Goal: Transaction & Acquisition: Book appointment/travel/reservation

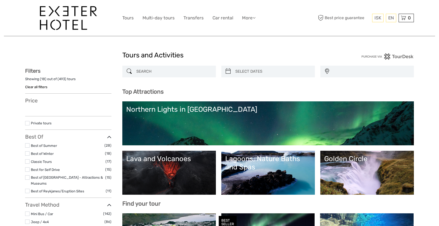
select select
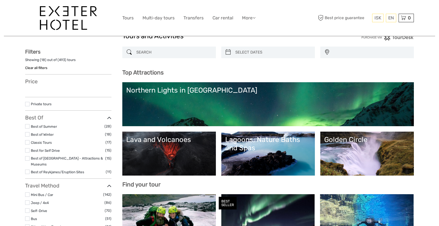
scroll to position [24, 0]
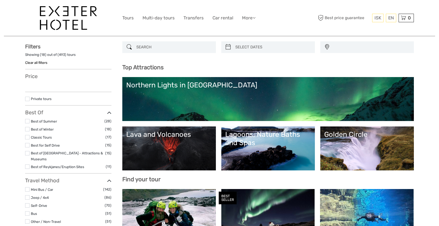
select select
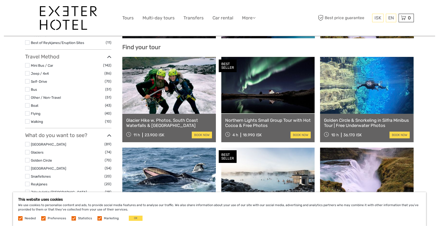
scroll to position [153, 0]
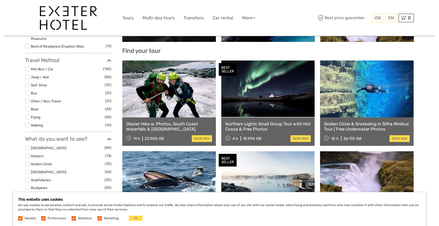
click at [259, 103] on link at bounding box center [268, 89] width 94 height 57
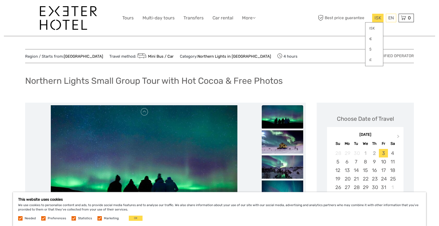
click at [379, 16] on span "ISK" at bounding box center [377, 17] width 7 height 5
click at [370, 59] on link "£" at bounding box center [374, 59] width 18 height 9
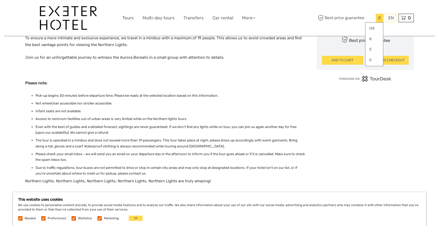
scroll to position [359, 0]
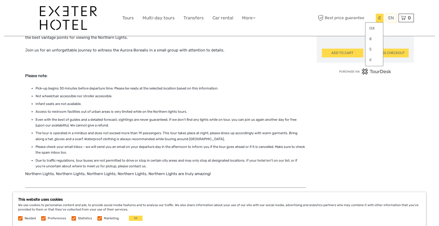
click at [387, 118] on div "Choose Date of Travel Next Month October 2025 Su Mo Tu We Th Fr Sa 28 29 30 1 2…" at bounding box center [365, 140] width 97 height 793
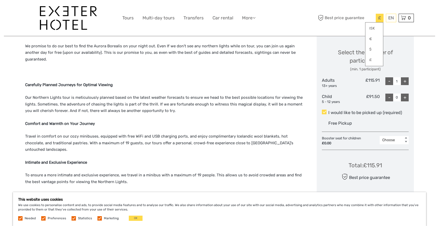
scroll to position [214, 0]
click at [407, 79] on div "+" at bounding box center [405, 82] width 8 height 8
type input "2"
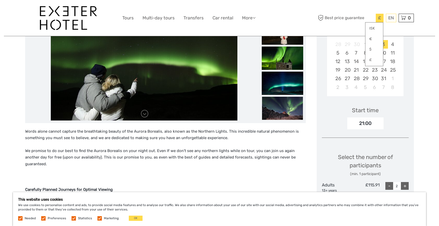
scroll to position [85, 0]
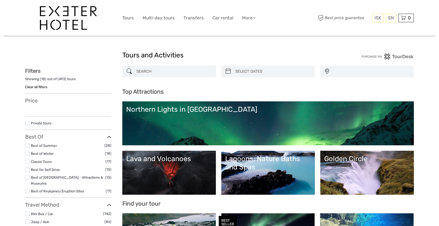
select select
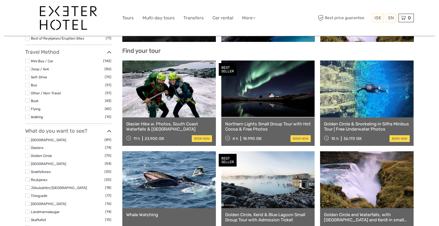
select select
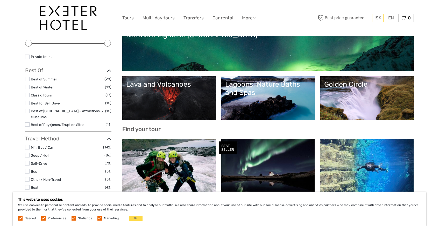
scroll to position [74, 0]
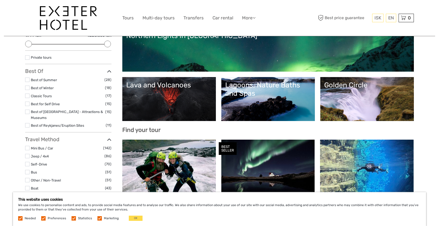
click at [343, 104] on link "Golden Circle" at bounding box center [367, 99] width 86 height 36
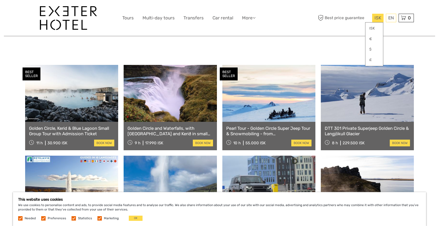
click at [376, 18] on span "ISK" at bounding box center [377, 17] width 7 height 5
click at [369, 58] on link "£" at bounding box center [374, 59] width 18 height 9
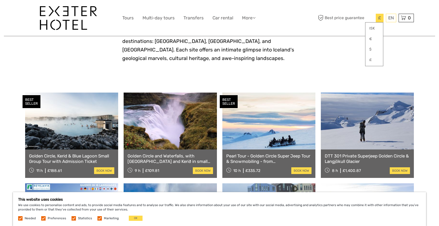
scroll to position [202, 0]
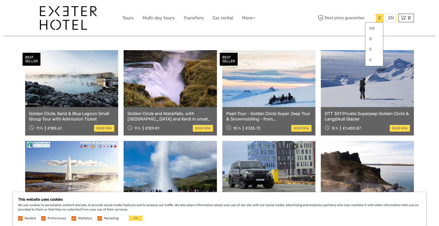
scroll to position [255, 0]
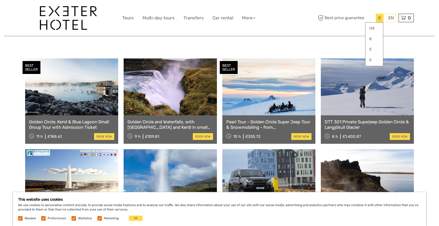
click at [254, 95] on link at bounding box center [268, 87] width 93 height 57
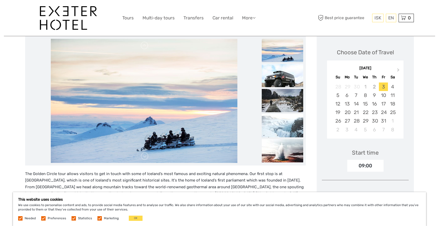
scroll to position [78, 0]
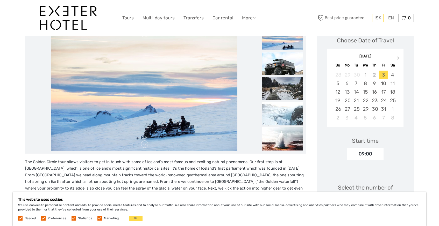
click at [197, 121] on img at bounding box center [144, 89] width 187 height 124
click at [282, 68] on img at bounding box center [282, 63] width 41 height 23
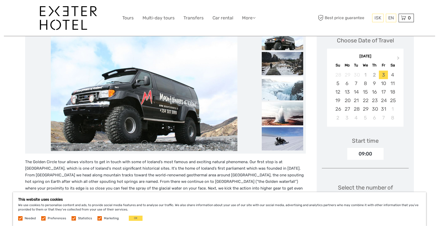
click at [283, 84] on img at bounding box center [282, 88] width 41 height 23
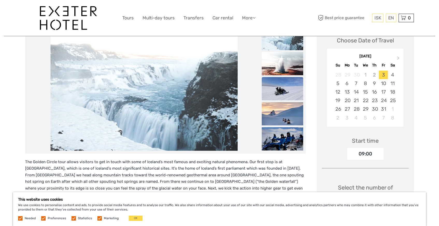
click at [282, 90] on img at bounding box center [282, 88] width 41 height 23
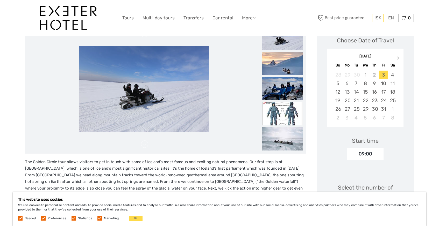
click at [281, 101] on ul at bounding box center [282, 52] width 41 height 302
click at [280, 107] on img at bounding box center [282, 113] width 41 height 23
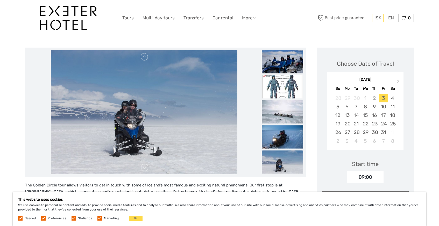
scroll to position [0, 0]
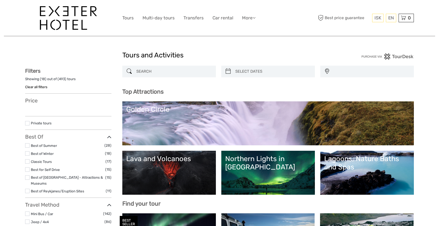
select select
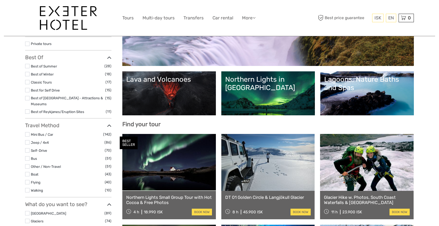
select select
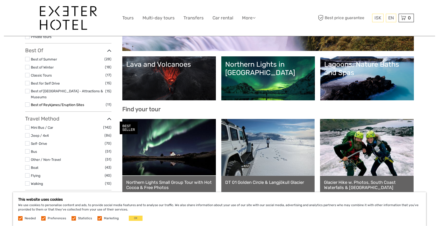
scroll to position [95, 0]
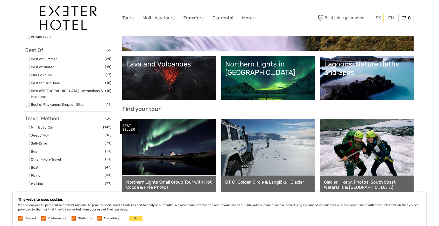
click at [26, 66] on label at bounding box center [27, 67] width 4 height 4
click at [0, 0] on input "checkbox" at bounding box center [0, 0] width 0 height 0
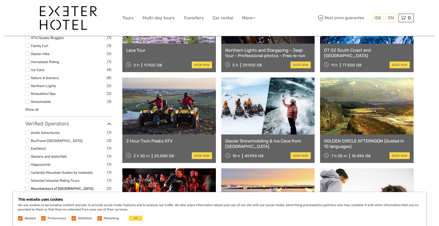
scroll to position [288, 0]
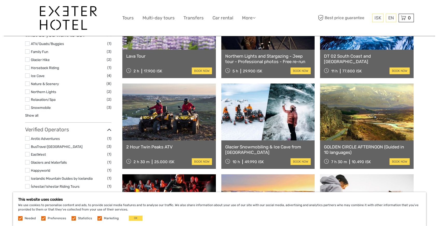
click at [27, 97] on label at bounding box center [27, 99] width 4 height 4
click at [0, 0] on input "checkbox" at bounding box center [0, 0] width 0 height 0
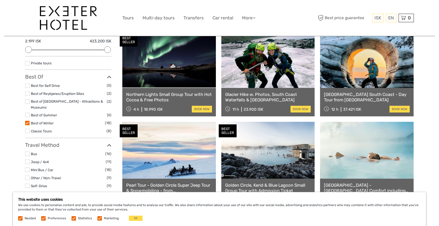
scroll to position [68, 0]
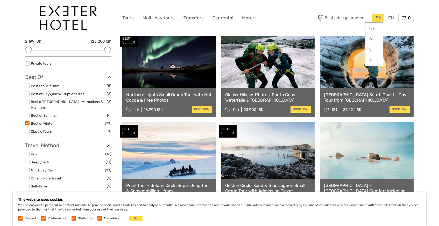
click at [376, 17] on span "ISK" at bounding box center [377, 17] width 7 height 5
click at [370, 59] on link "£" at bounding box center [374, 59] width 18 height 9
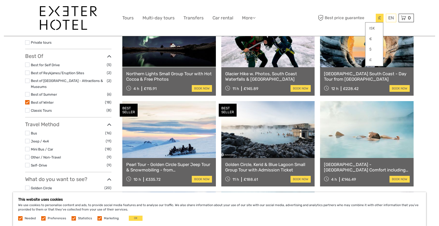
scroll to position [90, 0]
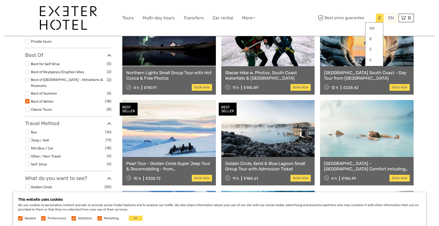
click at [383, 149] on link at bounding box center [367, 128] width 94 height 57
